Goal: Task Accomplishment & Management: Use online tool/utility

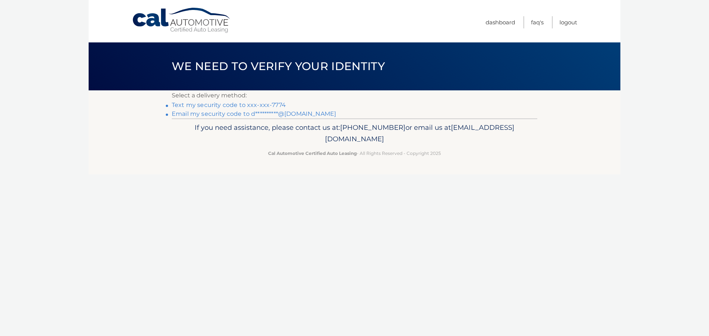
click at [275, 105] on link "Text my security code to xxx-xxx-7774" at bounding box center [229, 105] width 114 height 7
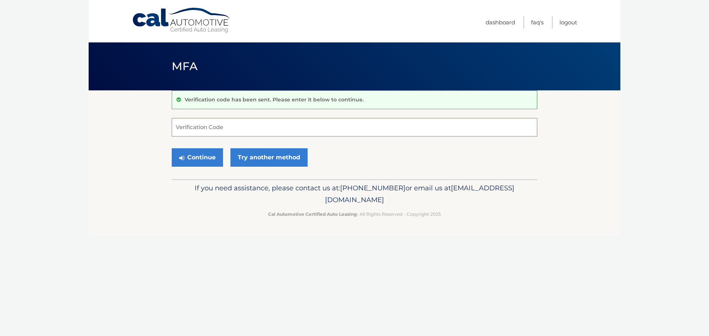
click at [270, 123] on input "Verification Code" at bounding box center [354, 127] width 365 height 18
click at [320, 124] on input "Verification Code" at bounding box center [354, 127] width 365 height 18
type input "744823"
click at [172, 148] on button "Continue" at bounding box center [197, 157] width 51 height 18
